Goal: Navigation & Orientation: Understand site structure

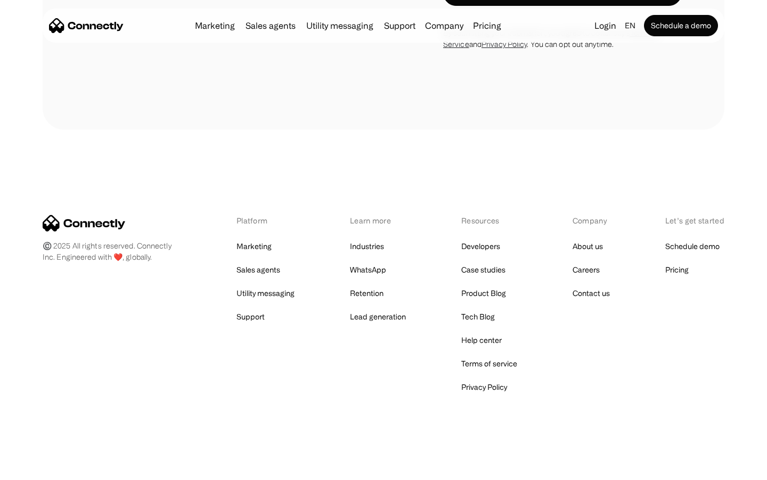
scroll to position [722, 0]
